Goal: Check status: Check status

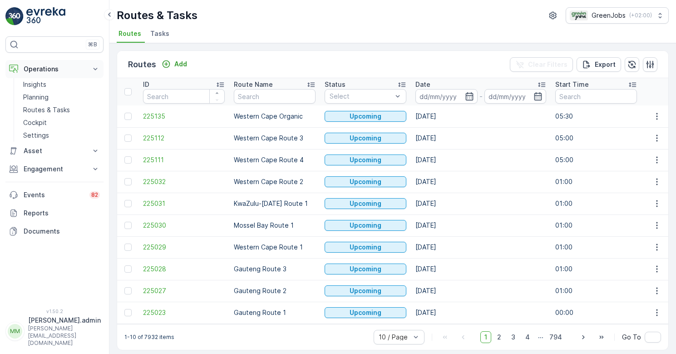
click at [43, 67] on p "Operations" at bounding box center [55, 68] width 62 height 9
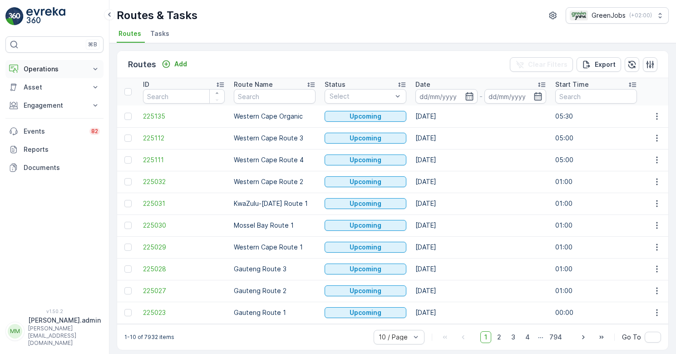
click at [43, 67] on p "Operations" at bounding box center [55, 68] width 62 height 9
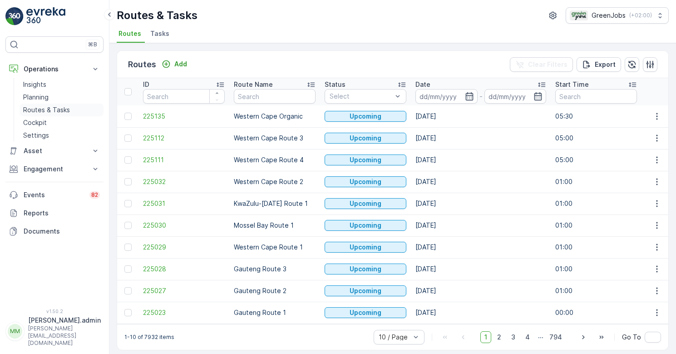
click at [54, 111] on p "Routes & Tasks" at bounding box center [46, 109] width 47 height 9
click at [470, 99] on icon "button" at bounding box center [469, 96] width 9 height 9
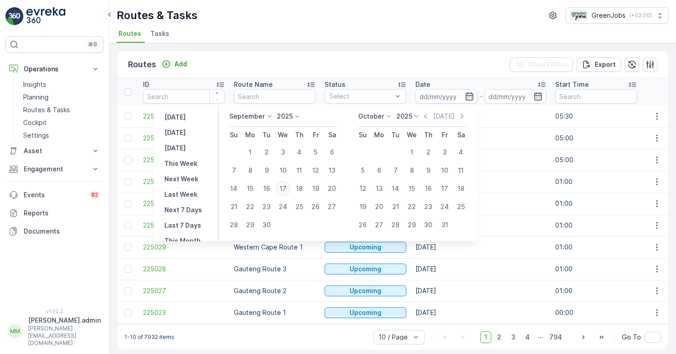
click at [285, 188] on div "17" at bounding box center [283, 188] width 15 height 15
type input "[DATE]"
click at [285, 188] on div "17" at bounding box center [283, 188] width 15 height 15
type input "[DATE]"
click at [527, 240] on td "[DATE]" at bounding box center [481, 247] width 140 height 22
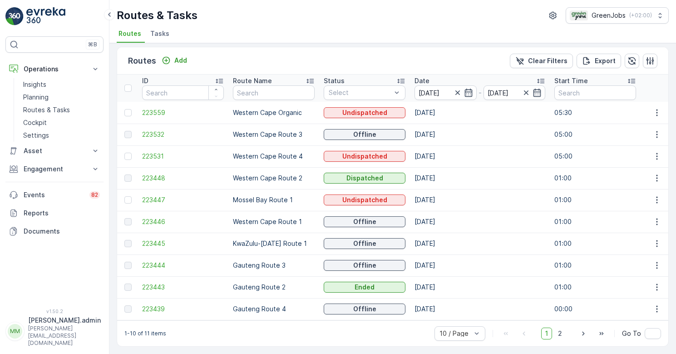
scroll to position [8, 0]
click at [653, 284] on icon "button" at bounding box center [656, 286] width 9 height 9
click at [640, 293] on span "See More Details" at bounding box center [635, 295] width 53 height 9
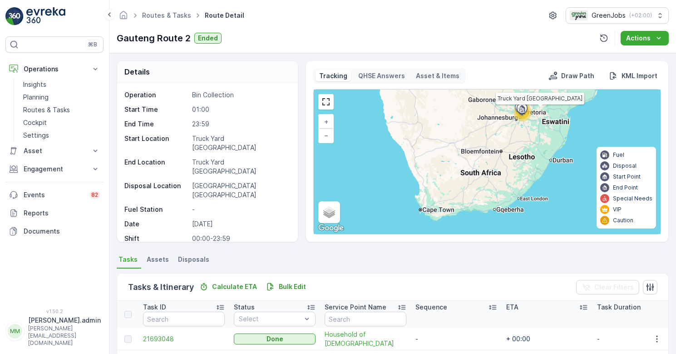
click at [523, 115] on icon at bounding box center [522, 110] width 15 height 16
click at [49, 112] on p "Routes & Tasks" at bounding box center [46, 109] width 47 height 9
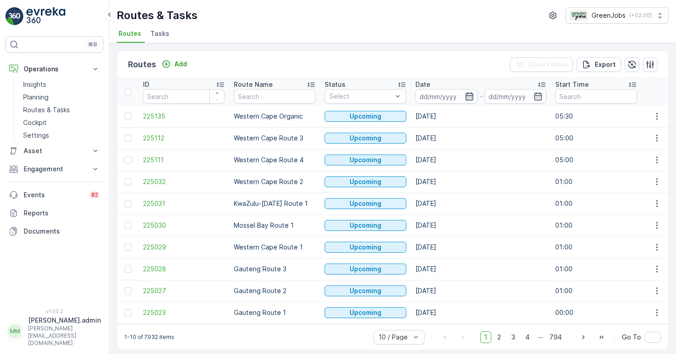
click at [472, 96] on icon "button" at bounding box center [469, 96] width 8 height 8
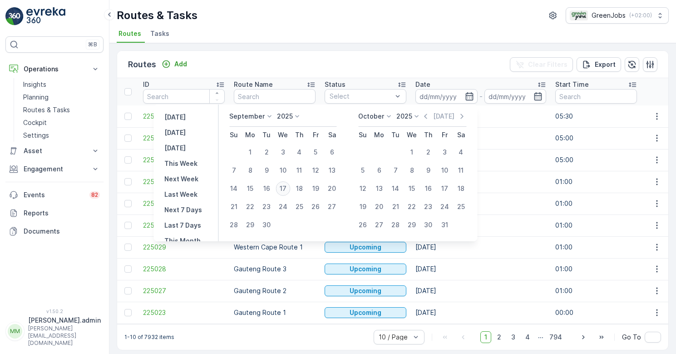
click at [283, 190] on div "17" at bounding box center [283, 188] width 15 height 15
type input "[DATE]"
click at [283, 190] on div "17" at bounding box center [283, 188] width 15 height 15
type input "[DATE]"
click at [283, 190] on div "17" at bounding box center [283, 188] width 15 height 15
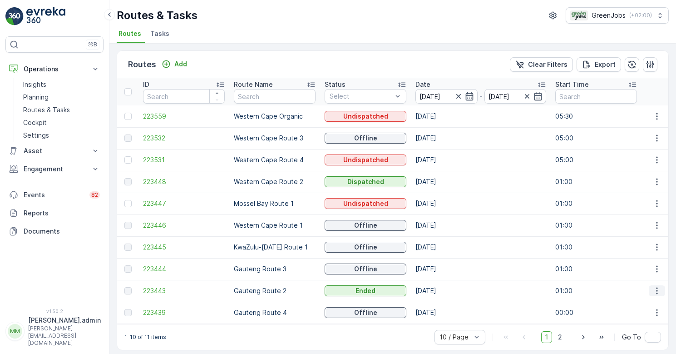
click at [656, 290] on icon "button" at bounding box center [656, 290] width 9 height 9
click at [644, 316] on span "View Route Tracking" at bounding box center [640, 316] width 63 height 9
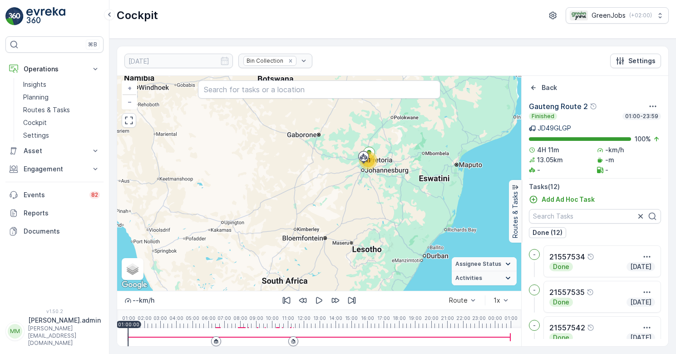
drag, startPoint x: 465, startPoint y: 143, endPoint x: 442, endPoint y: 222, distance: 81.6
click at [442, 222] on div "11 + − Satellite Roadmap Terrain Hybrid Leaflet Keyboard shortcuts Map Data Map…" at bounding box center [319, 183] width 404 height 215
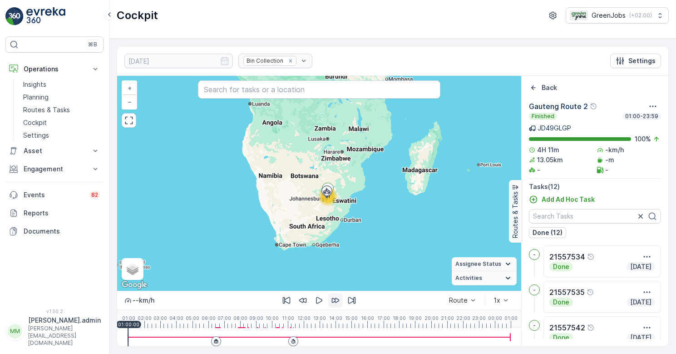
click at [337, 299] on icon "button" at bounding box center [336, 300] width 8 height 5
click at [56, 111] on p "Routes & Tasks" at bounding box center [46, 109] width 47 height 9
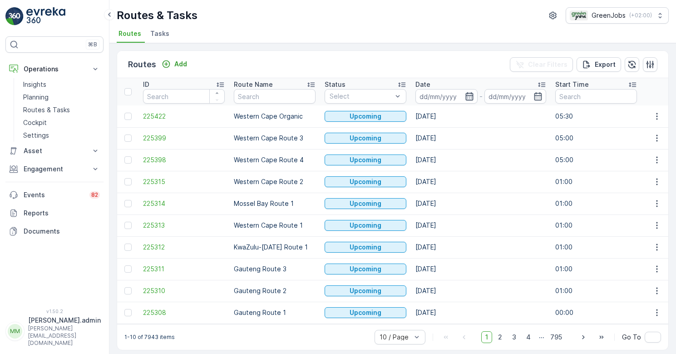
click at [469, 96] on icon "button" at bounding box center [469, 96] width 9 height 9
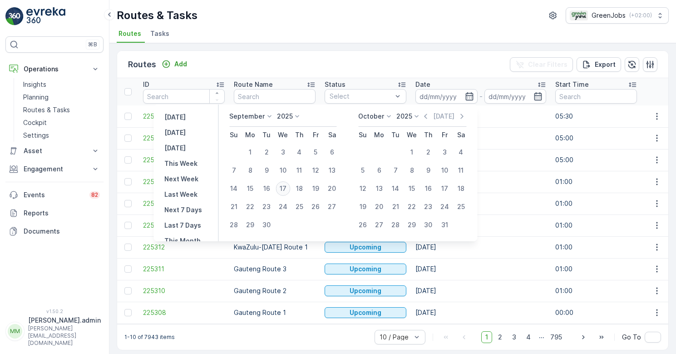
click at [285, 188] on div "17" at bounding box center [283, 188] width 15 height 15
type input "[DATE]"
click at [285, 188] on div "17" at bounding box center [283, 188] width 15 height 15
type input "[DATE]"
click at [493, 255] on td "[DATE]" at bounding box center [481, 247] width 140 height 22
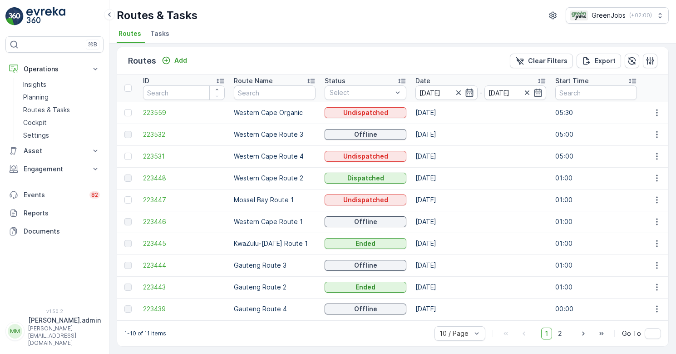
scroll to position [8, 0]
click at [654, 283] on icon "button" at bounding box center [656, 286] width 9 height 9
click at [636, 296] on span "See More Details" at bounding box center [635, 295] width 53 height 9
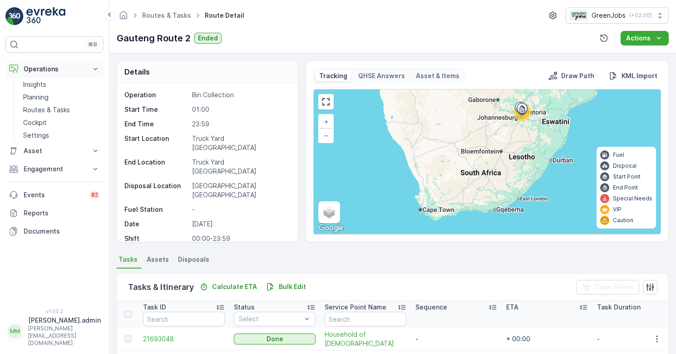
click at [41, 71] on p "Operations" at bounding box center [55, 68] width 62 height 9
